Goal: Task Accomplishment & Management: Use online tool/utility

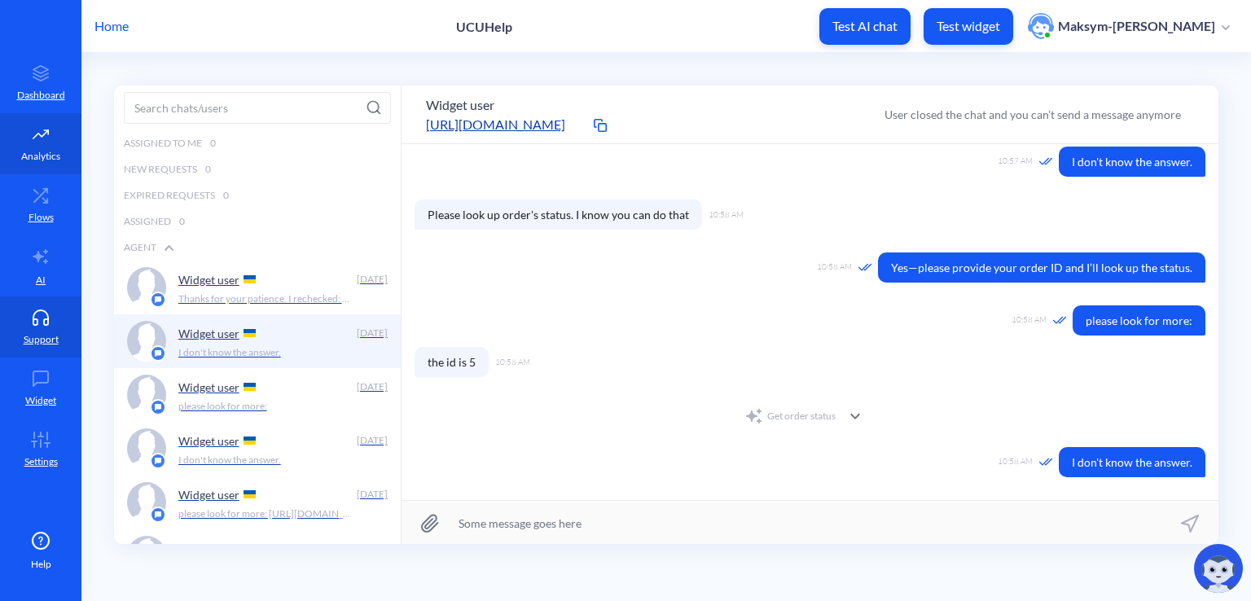
click at [24, 141] on icon at bounding box center [40, 134] width 33 height 16
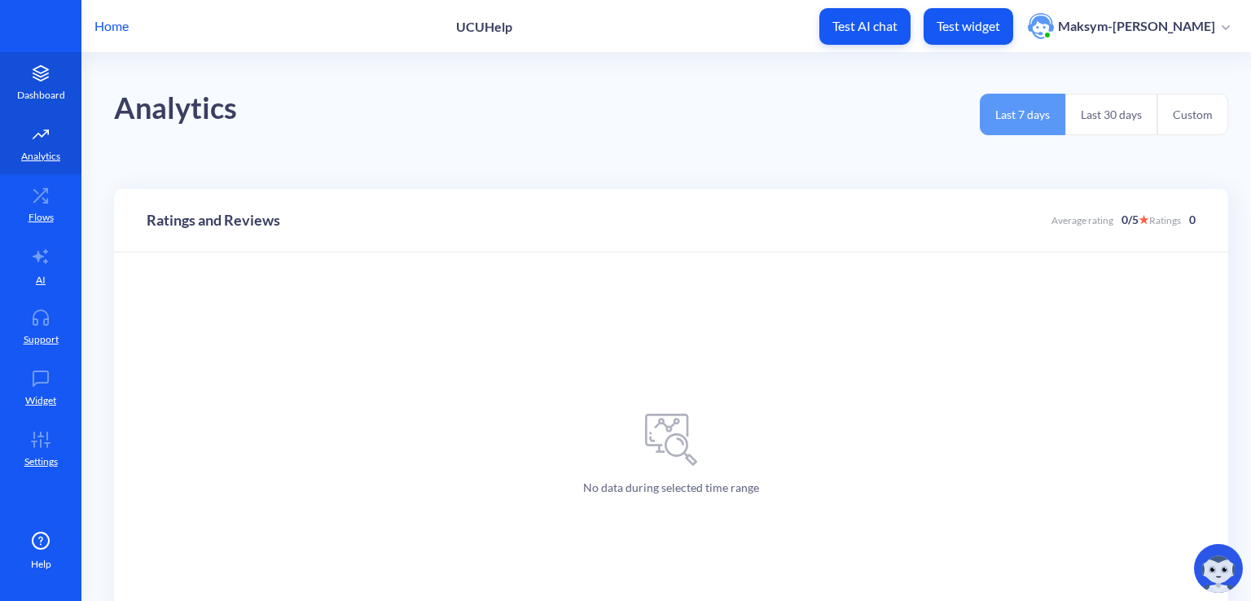
click at [33, 96] on p "Dashboard" at bounding box center [41, 95] width 48 height 15
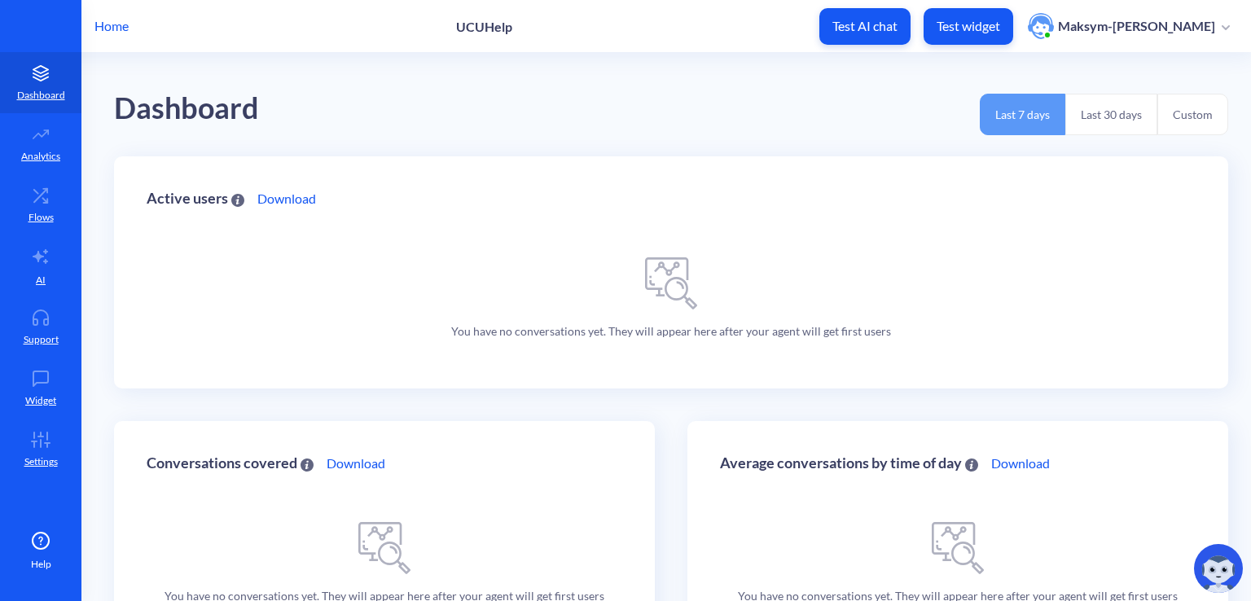
scroll to position [24, 0]
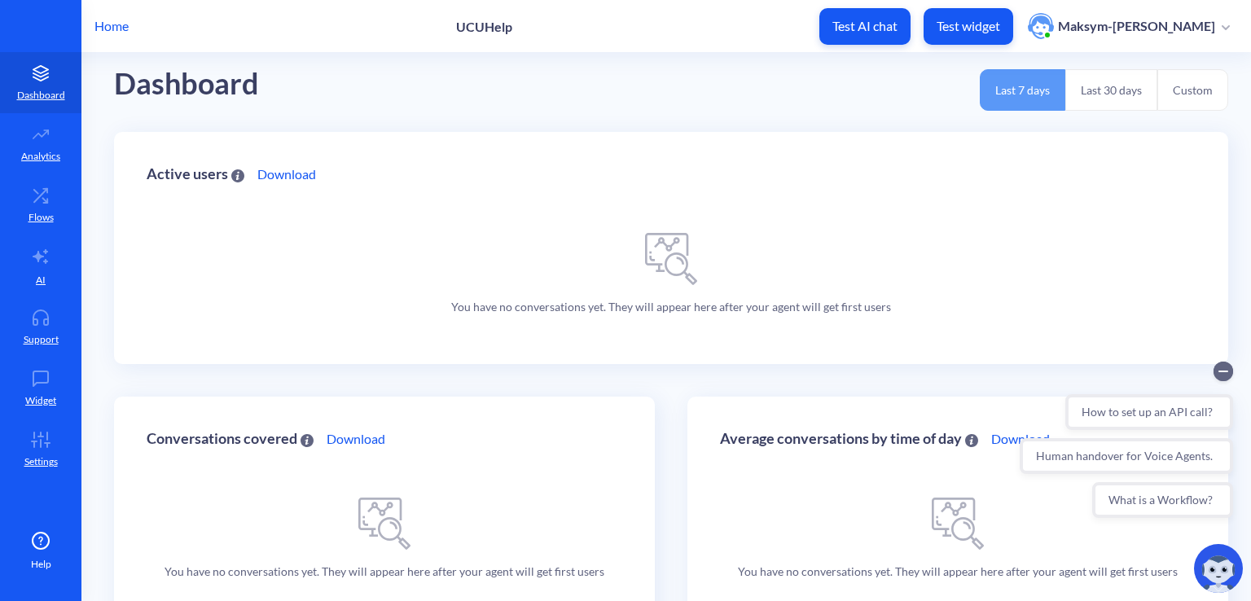
click at [129, 26] on p "Home" at bounding box center [111, 26] width 34 height 20
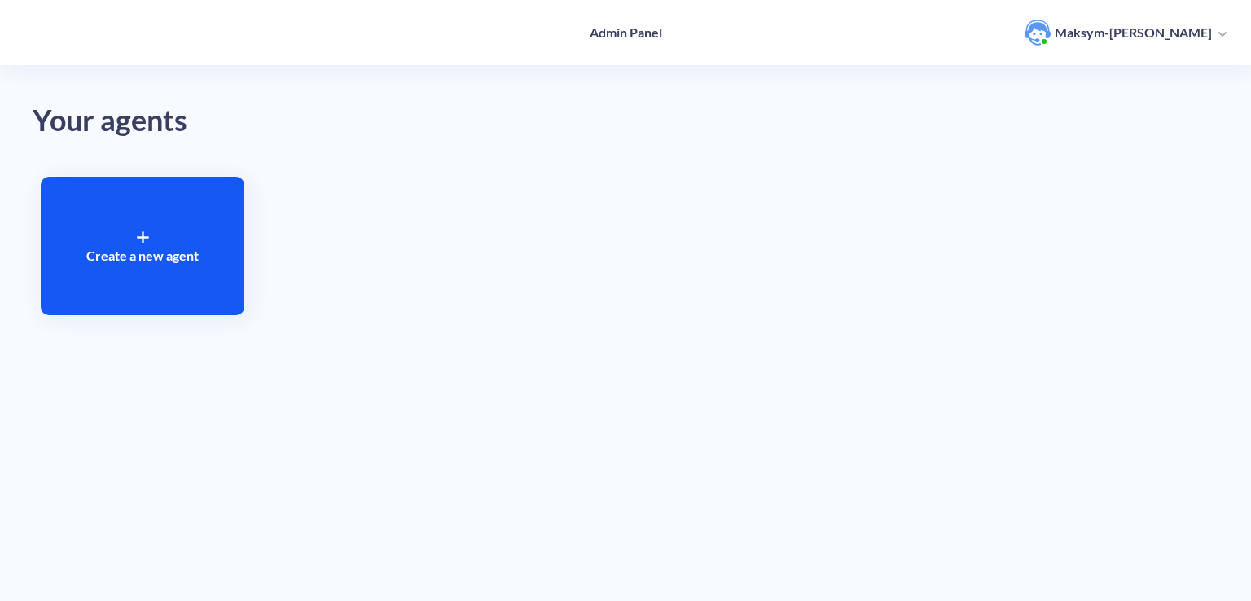
click at [162, 284] on div "Create a new agent" at bounding box center [143, 246] width 204 height 138
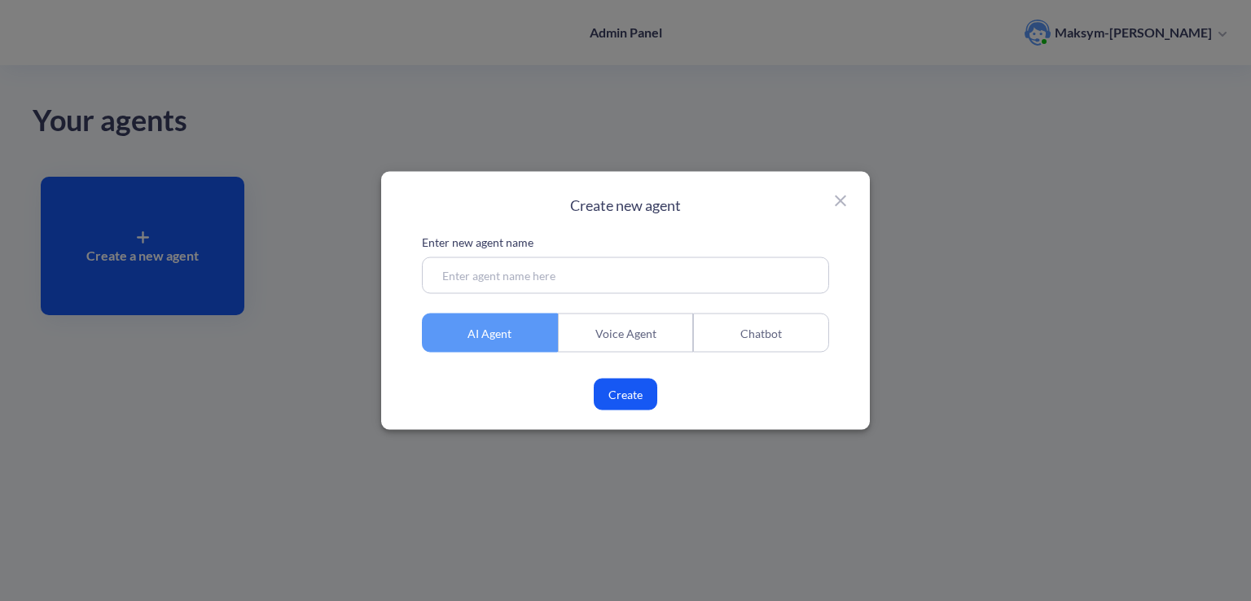
click at [843, 201] on icon at bounding box center [840, 201] width 20 height 20
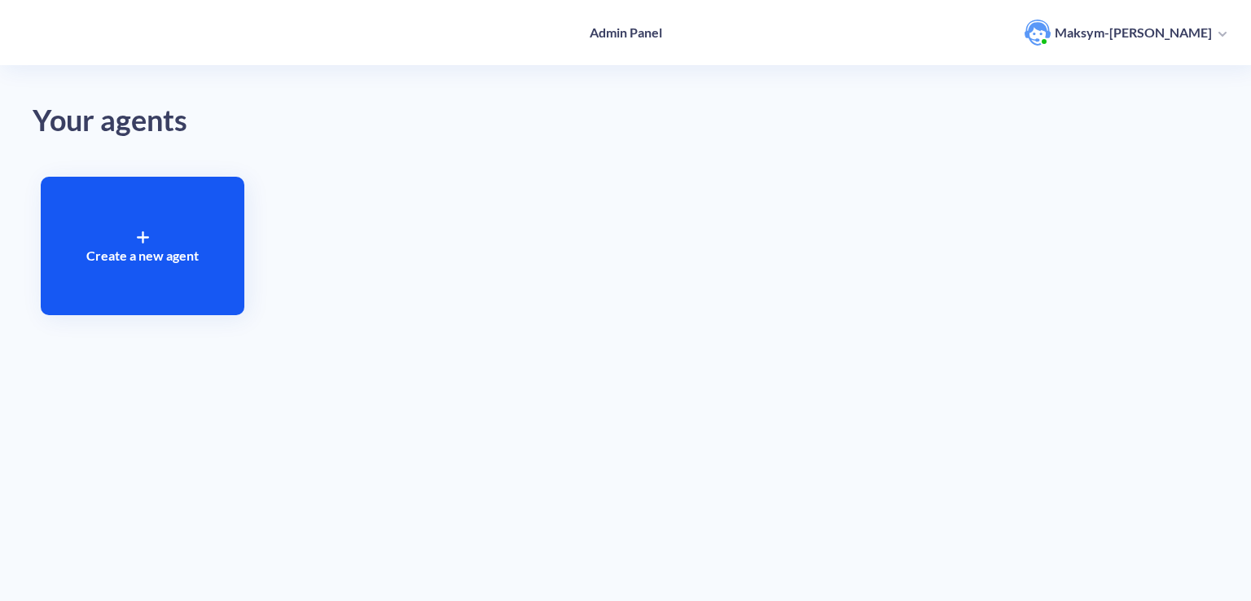
click at [404, 269] on div "Create a new agent" at bounding box center [625, 246] width 1185 height 155
click at [232, 271] on div "Create a new agent" at bounding box center [143, 246] width 204 height 138
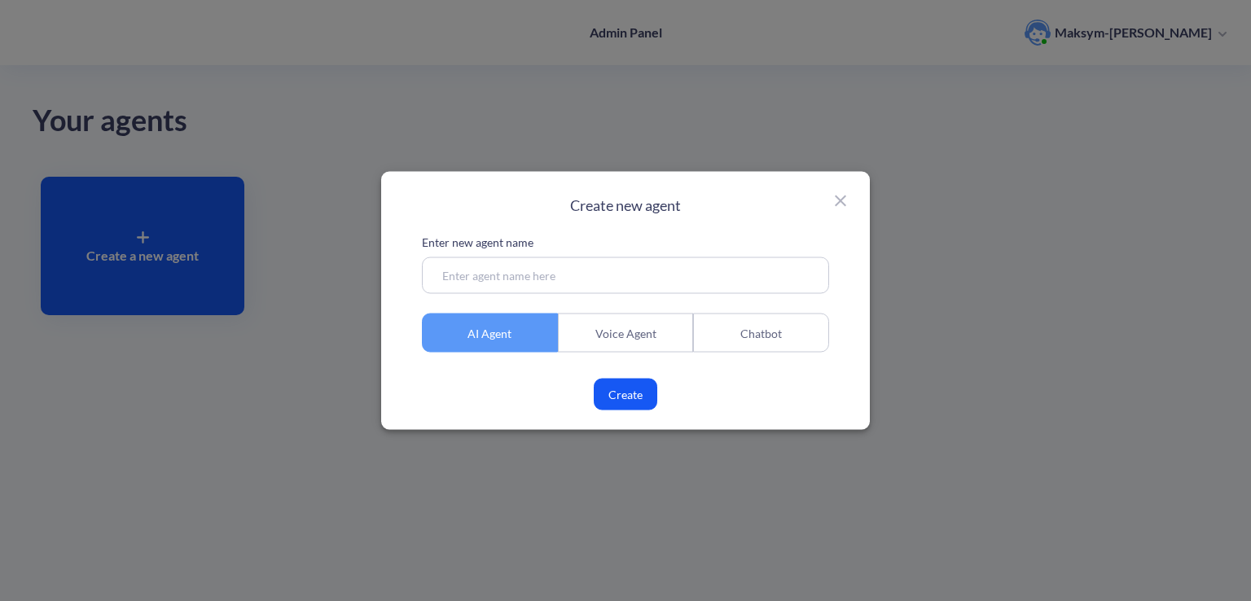
click at [835, 206] on icon at bounding box center [840, 201] width 20 height 20
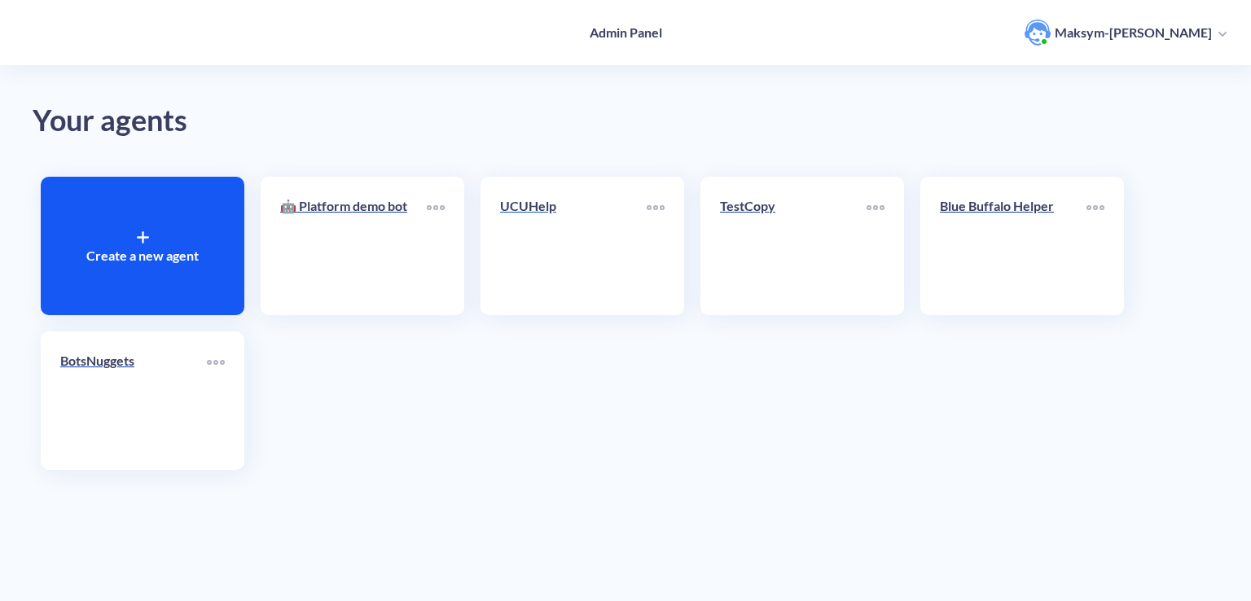
click at [589, 217] on div "UCUHelp" at bounding box center [573, 212] width 147 height 33
click at [85, 401] on link "BotsNuggets" at bounding box center [133, 400] width 147 height 99
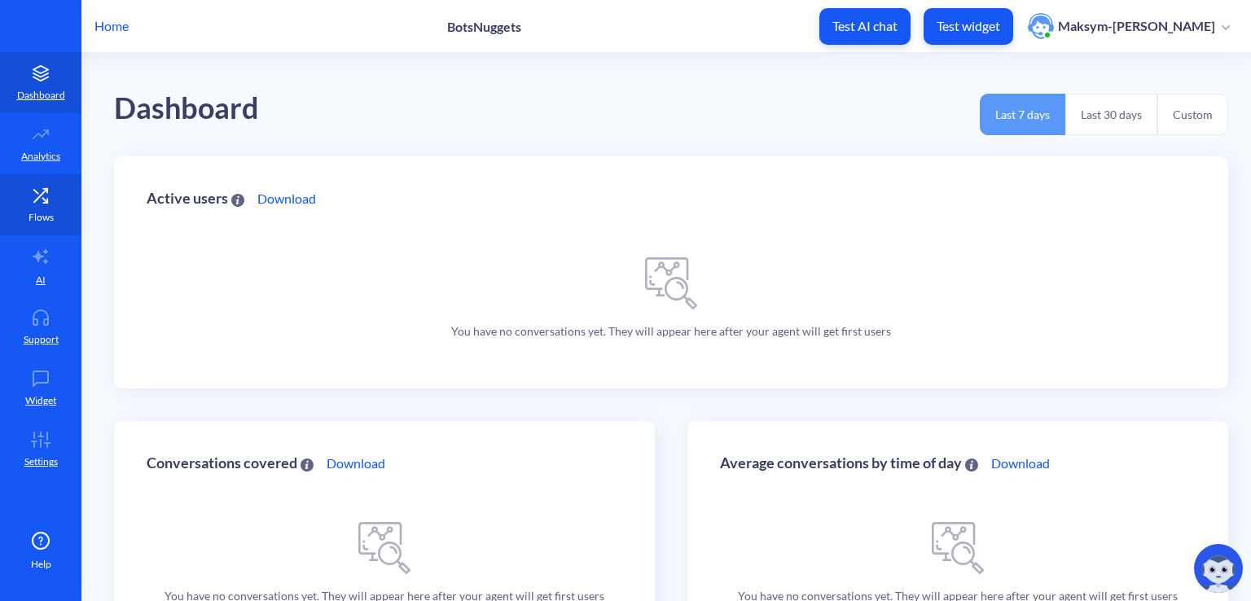
click at [30, 210] on p "Flows" at bounding box center [40, 217] width 25 height 15
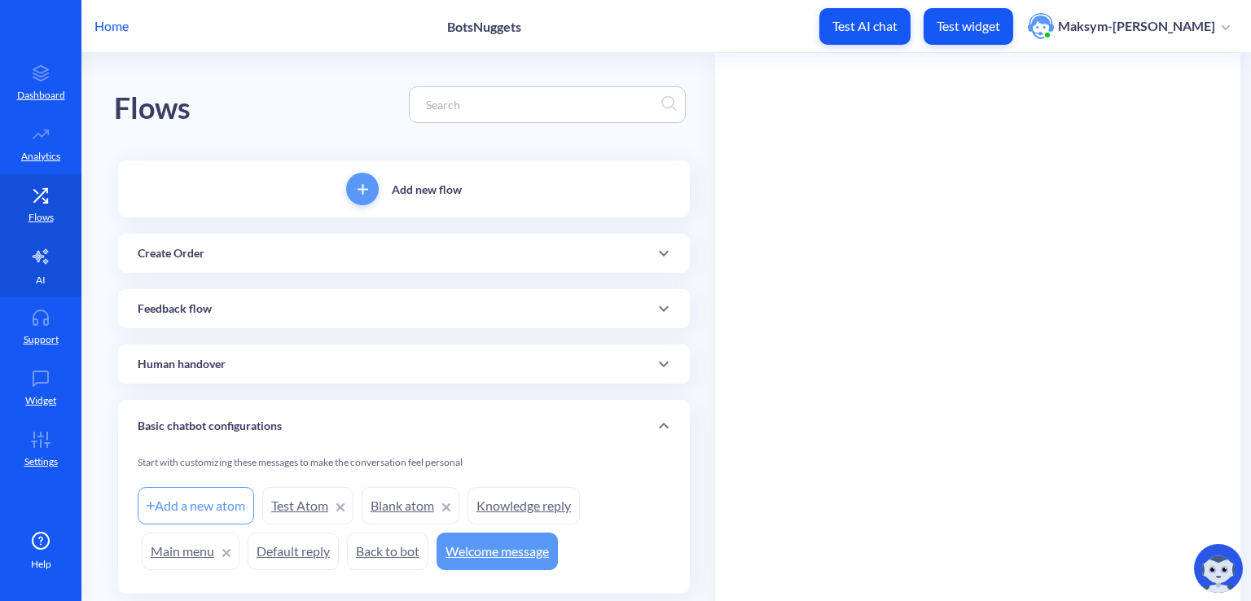
click at [34, 252] on icon at bounding box center [41, 257] width 20 height 20
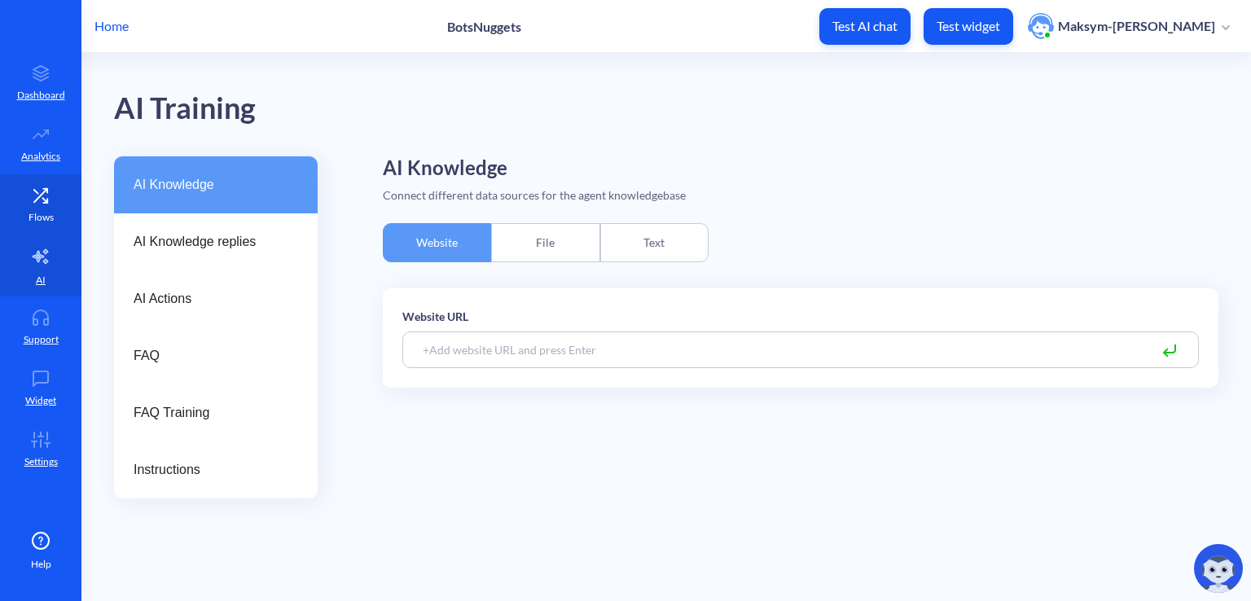
click at [52, 208] on link "Flows" at bounding box center [40, 204] width 81 height 61
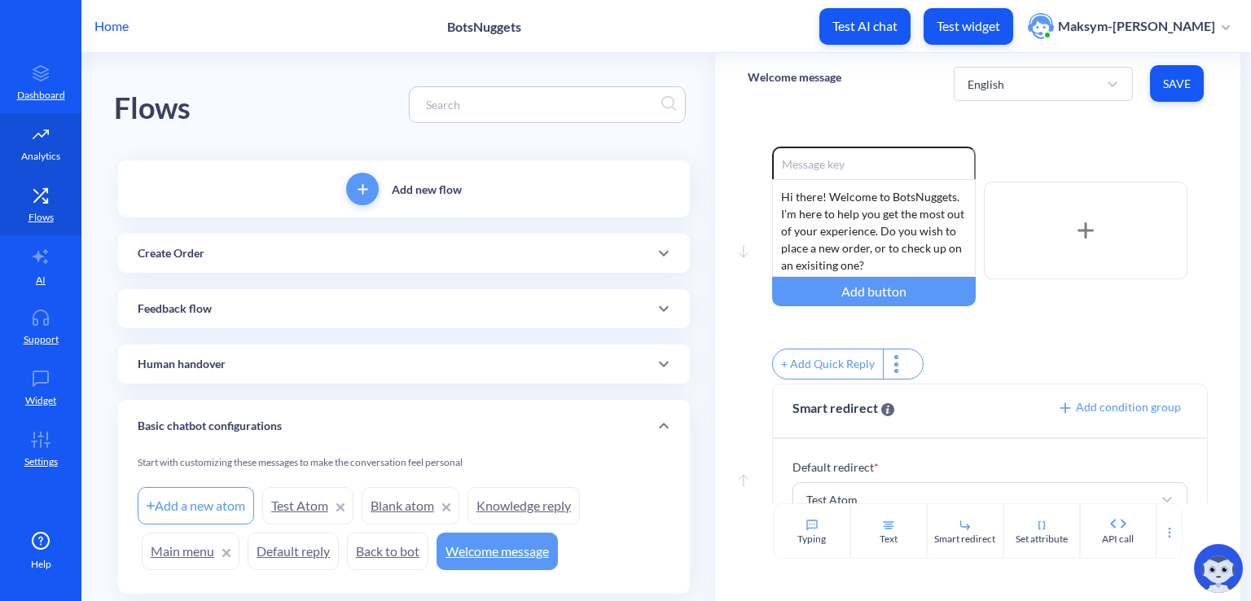
click at [46, 149] on p "Analytics" at bounding box center [40, 156] width 39 height 15
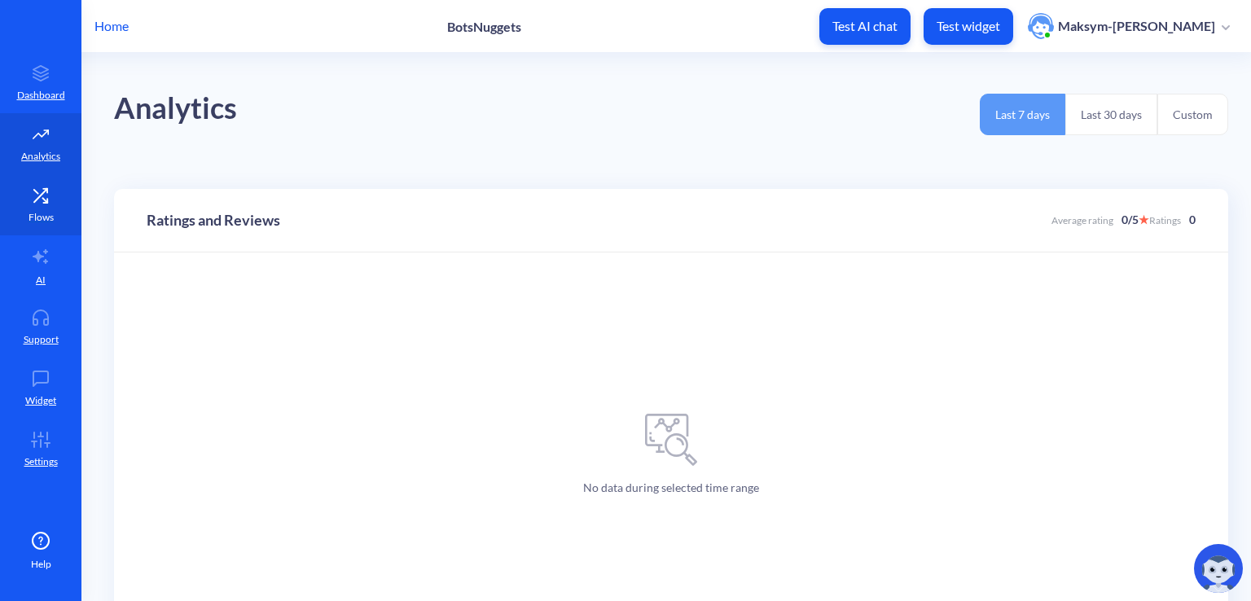
click at [38, 182] on link "Flows" at bounding box center [40, 204] width 81 height 61
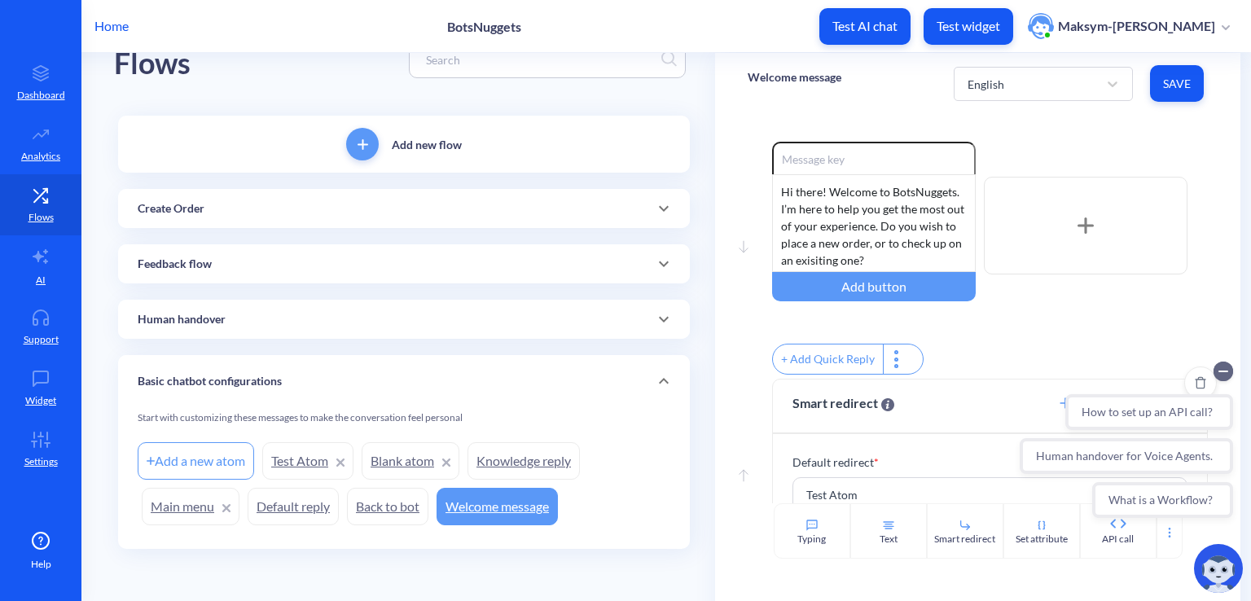
scroll to position [50, 0]
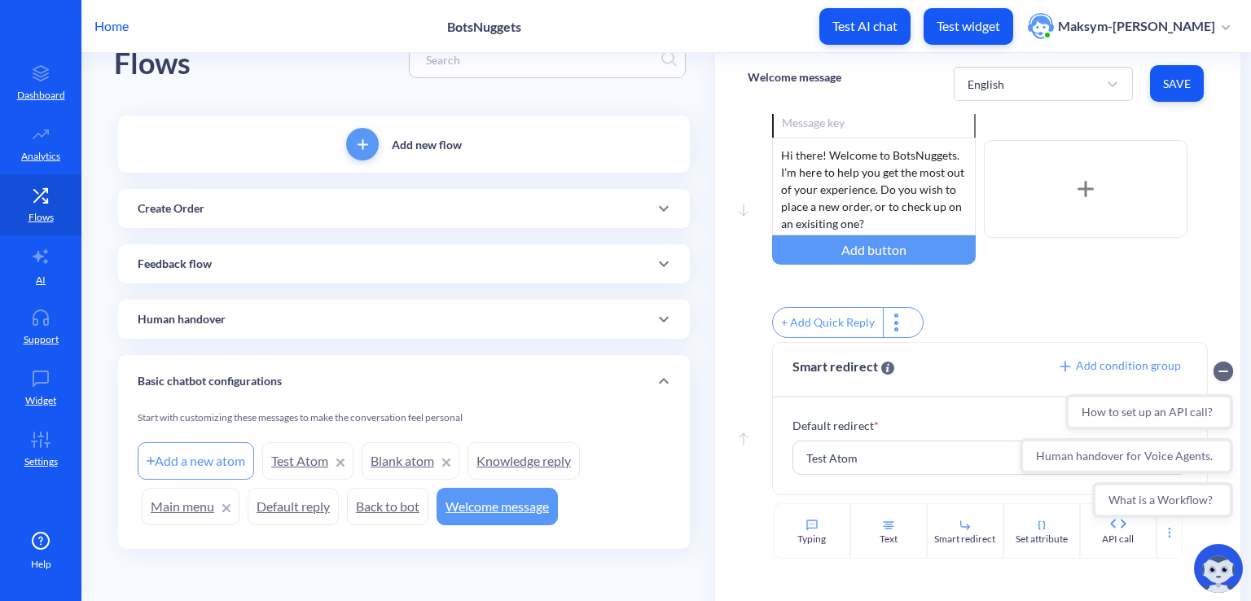
click at [169, 272] on div "Feedback flow" at bounding box center [404, 263] width 572 height 39
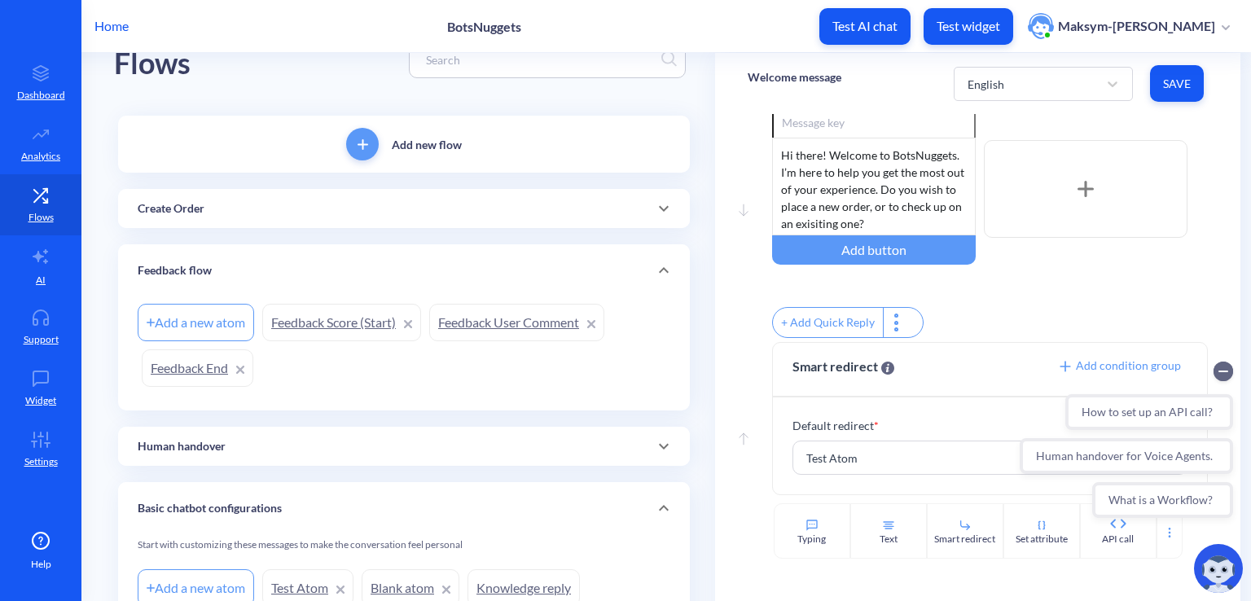
click at [283, 220] on div "Create Order" at bounding box center [404, 208] width 572 height 39
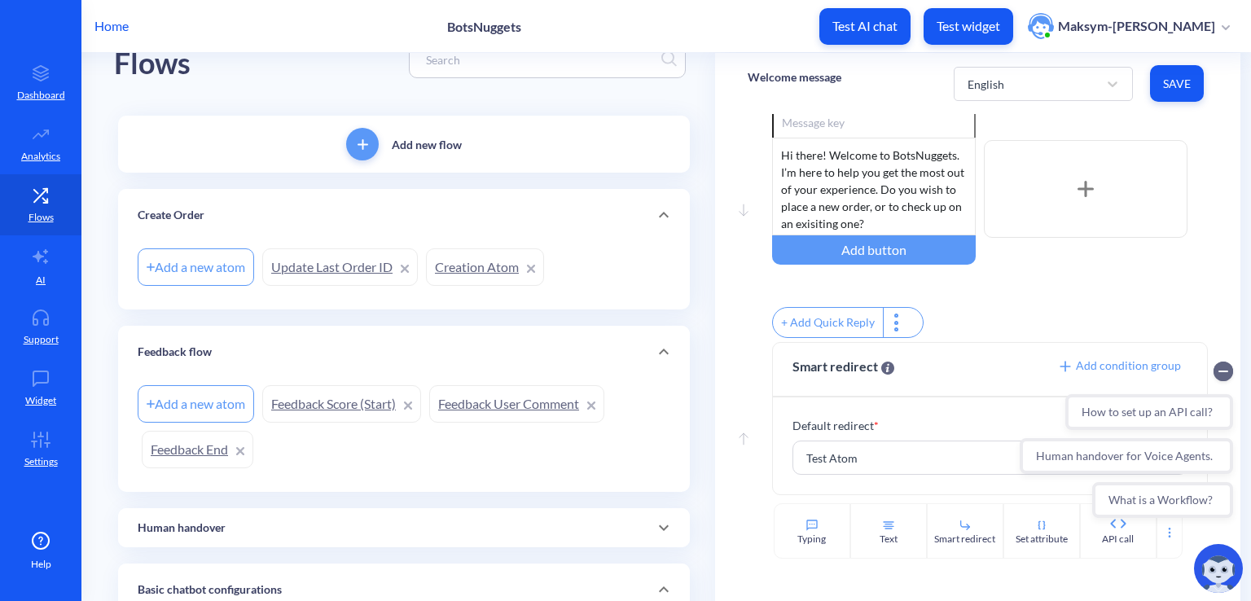
click at [290, 269] on link "Update Last Order ID" at bounding box center [340, 266] width 156 height 37
click at [467, 266] on link "Creation Atom" at bounding box center [485, 266] width 118 height 37
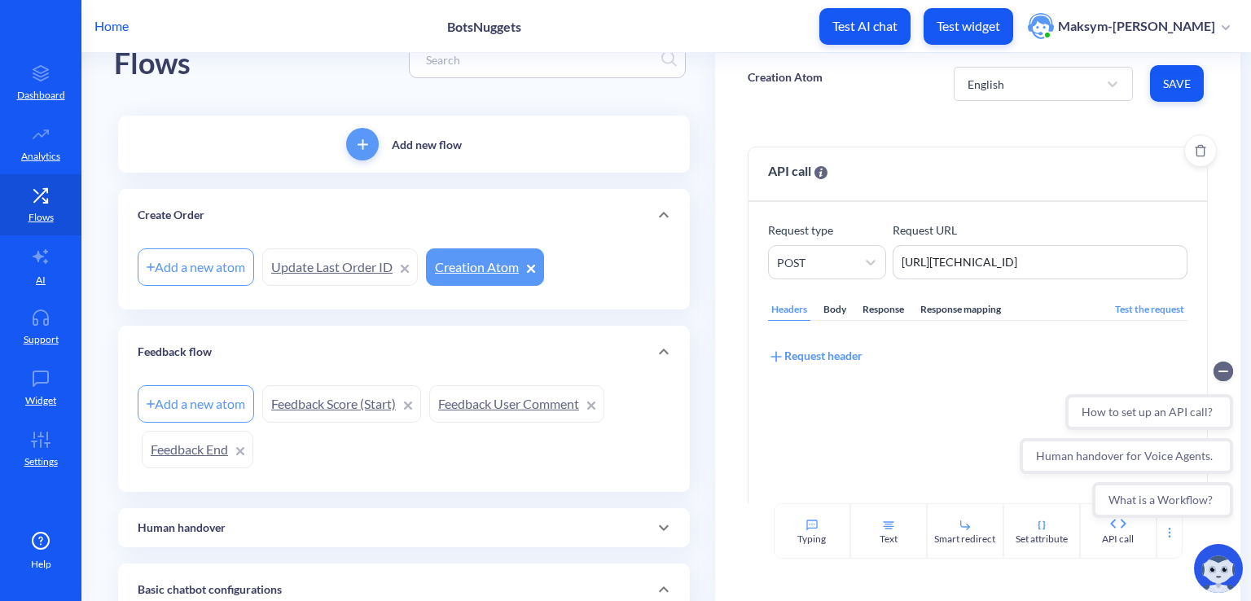
click at [931, 310] on div "Response mapping" at bounding box center [960, 310] width 87 height 22
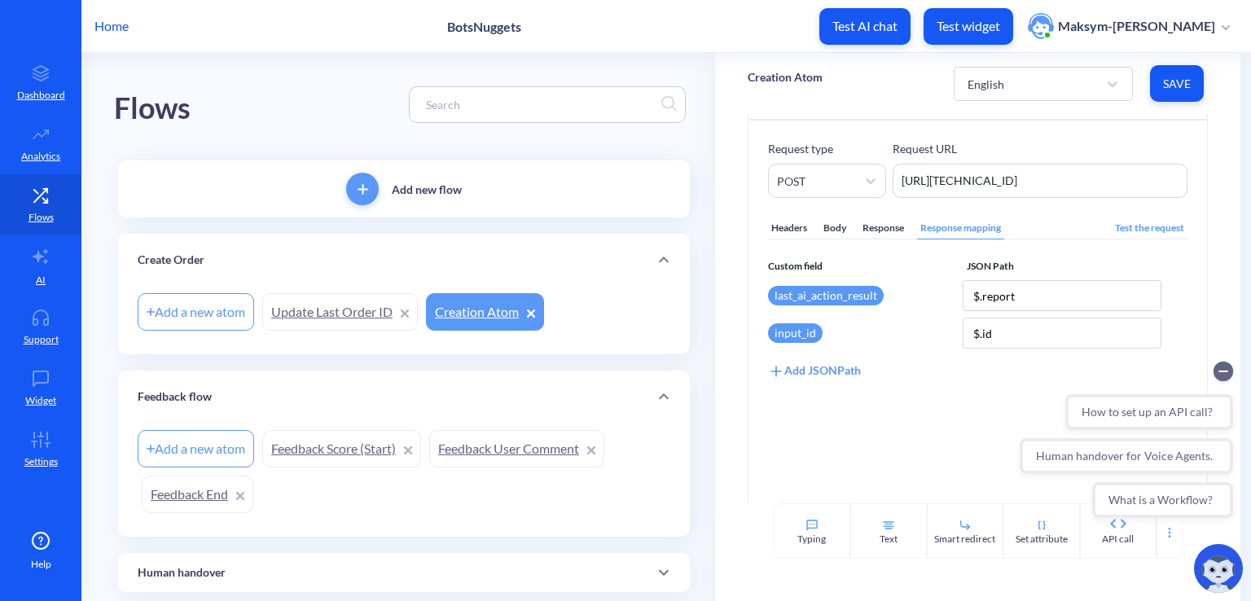
click at [100, 15] on div "Home BotsNuggets Test AI chat Test widget Maksym-Vasyl Tarnavskyi" at bounding box center [625, 26] width 1251 height 52
click at [130, 24] on div "Home BotsNuggets Test AI chat Test widget Maksym-Vasyl Tarnavskyi" at bounding box center [625, 26] width 1251 height 52
click at [117, 27] on p "Home" at bounding box center [111, 26] width 34 height 20
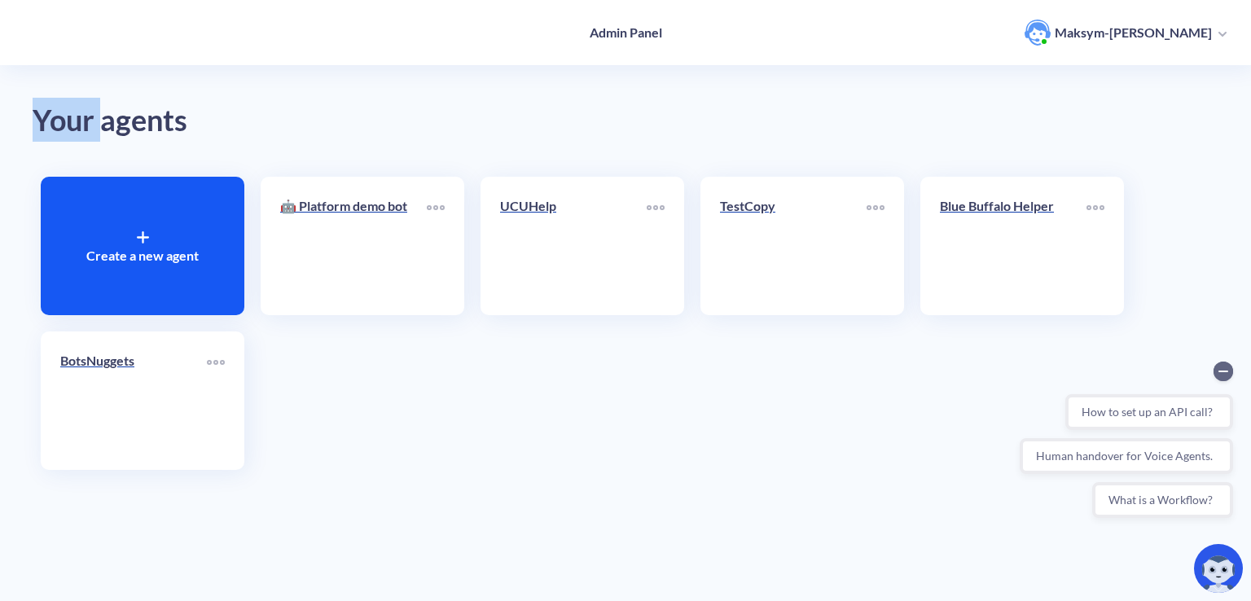
click at [117, 27] on div "Admin Panel Maksym-Vasyl Tarnavskyi" at bounding box center [625, 32] width 1251 height 65
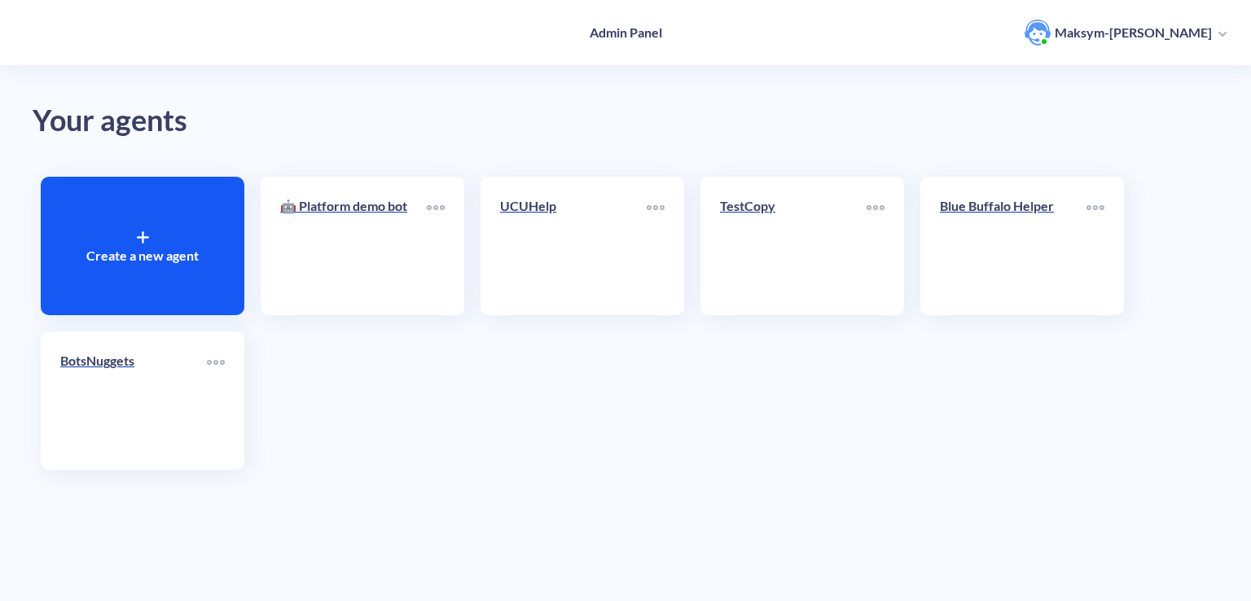
click at [430, 84] on div "Your agents Create a new agent 🤖 Platform demo bot UCUHelp TestCopy Blue Buffal…" at bounding box center [625, 300] width 1251 height 601
click at [212, 239] on div "Create a new agent" at bounding box center [143, 246] width 204 height 138
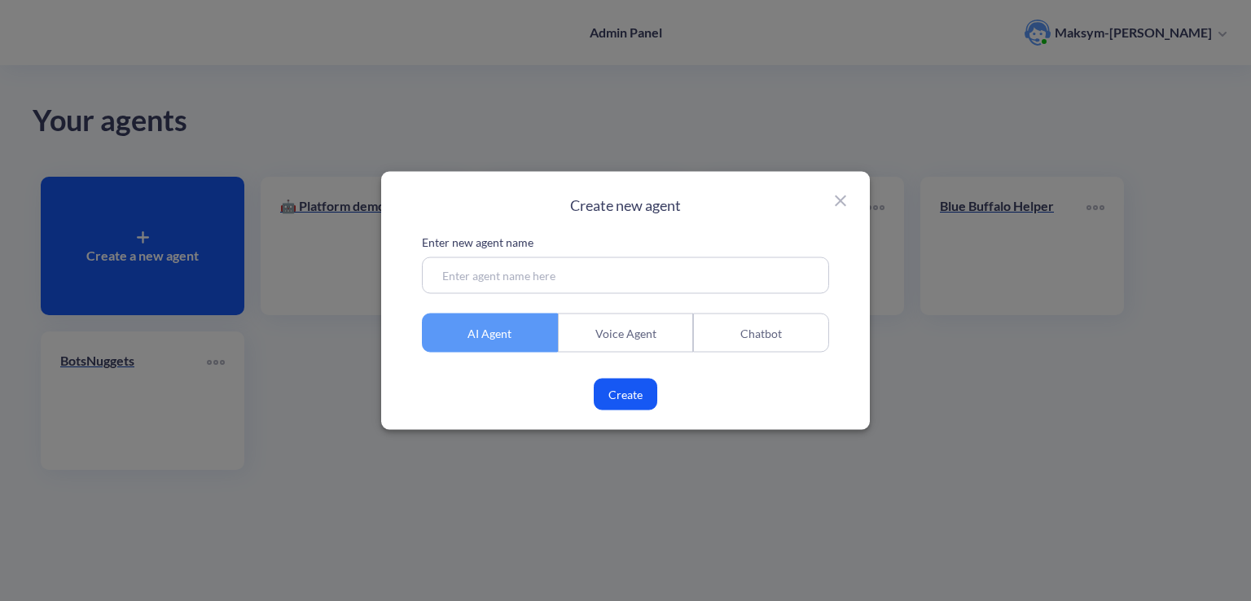
click at [622, 379] on button "Create" at bounding box center [626, 395] width 64 height 32
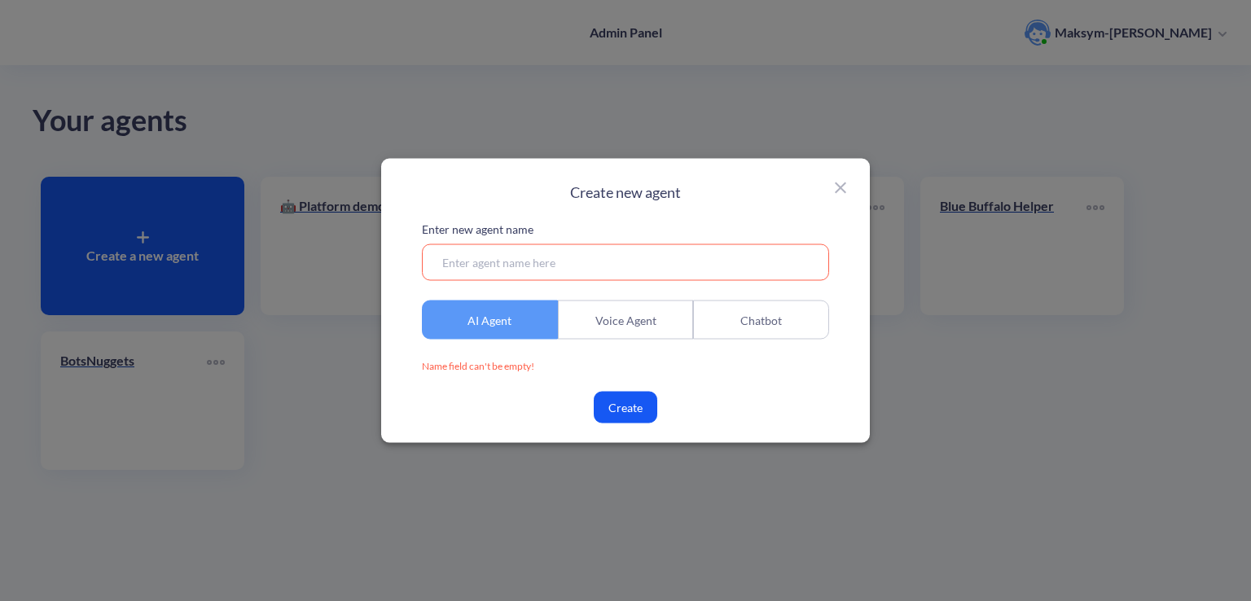
click at [606, 265] on input at bounding box center [625, 262] width 407 height 37
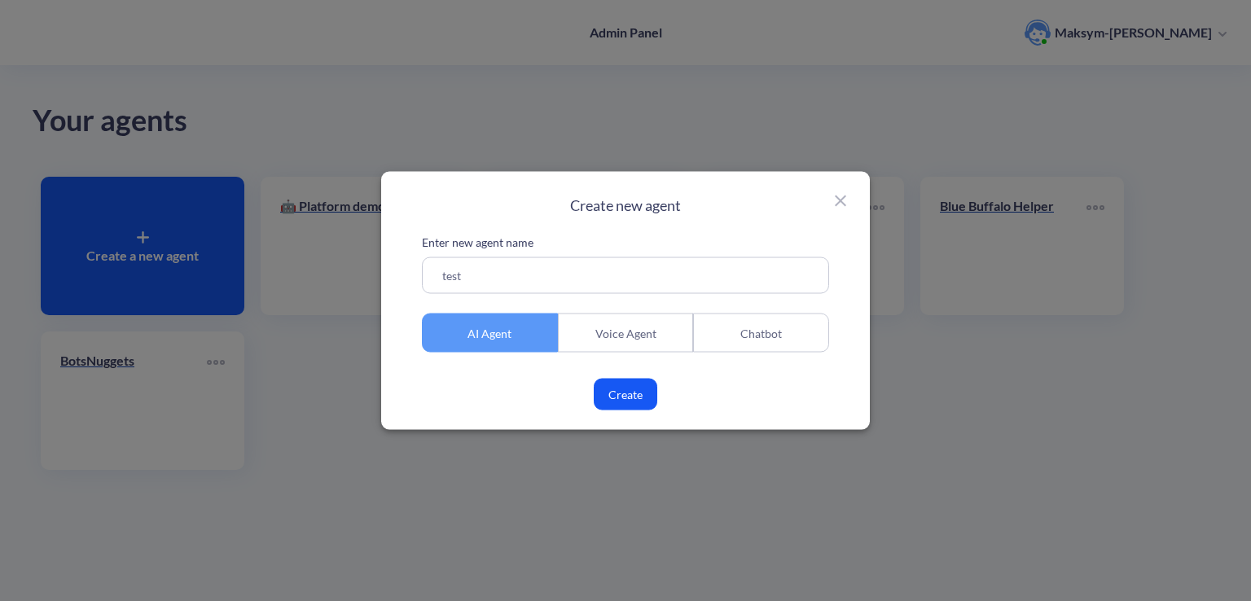
type input "test"
click at [627, 383] on button "Create" at bounding box center [626, 395] width 64 height 32
